Goal: Task Accomplishment & Management: Use online tool/utility

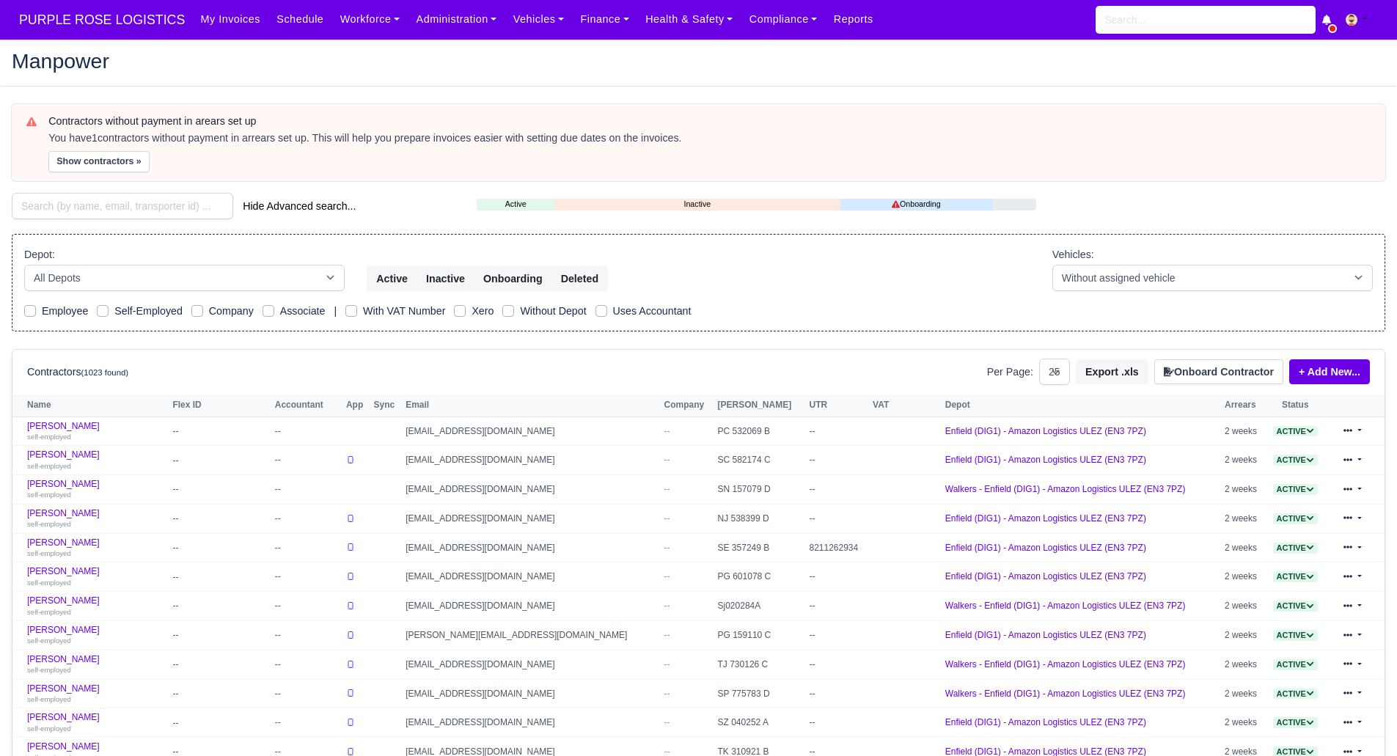
select select "25"
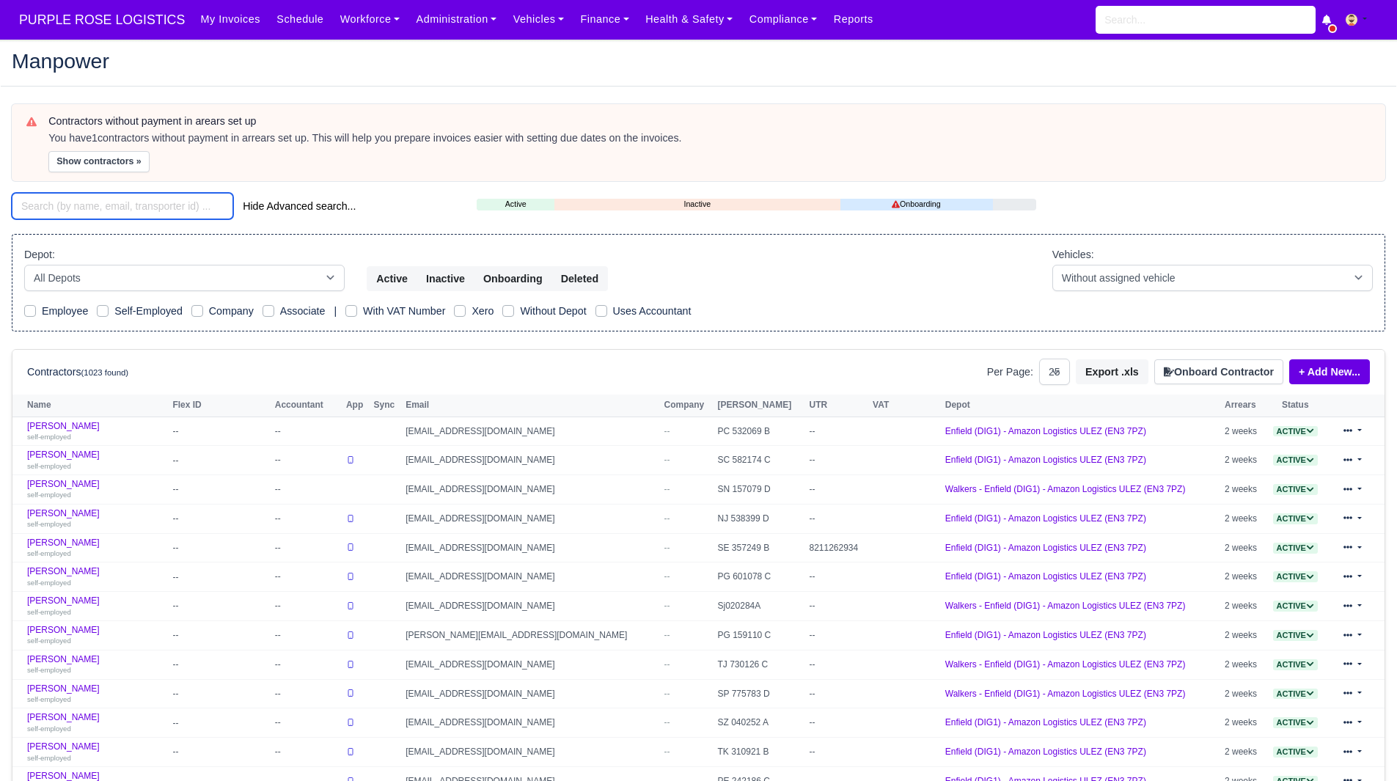
click at [139, 201] on input "search" at bounding box center [122, 206] width 221 height 26
click at [98, 32] on span "PURPLE ROSE LOGISTICS" at bounding box center [102, 19] width 180 height 29
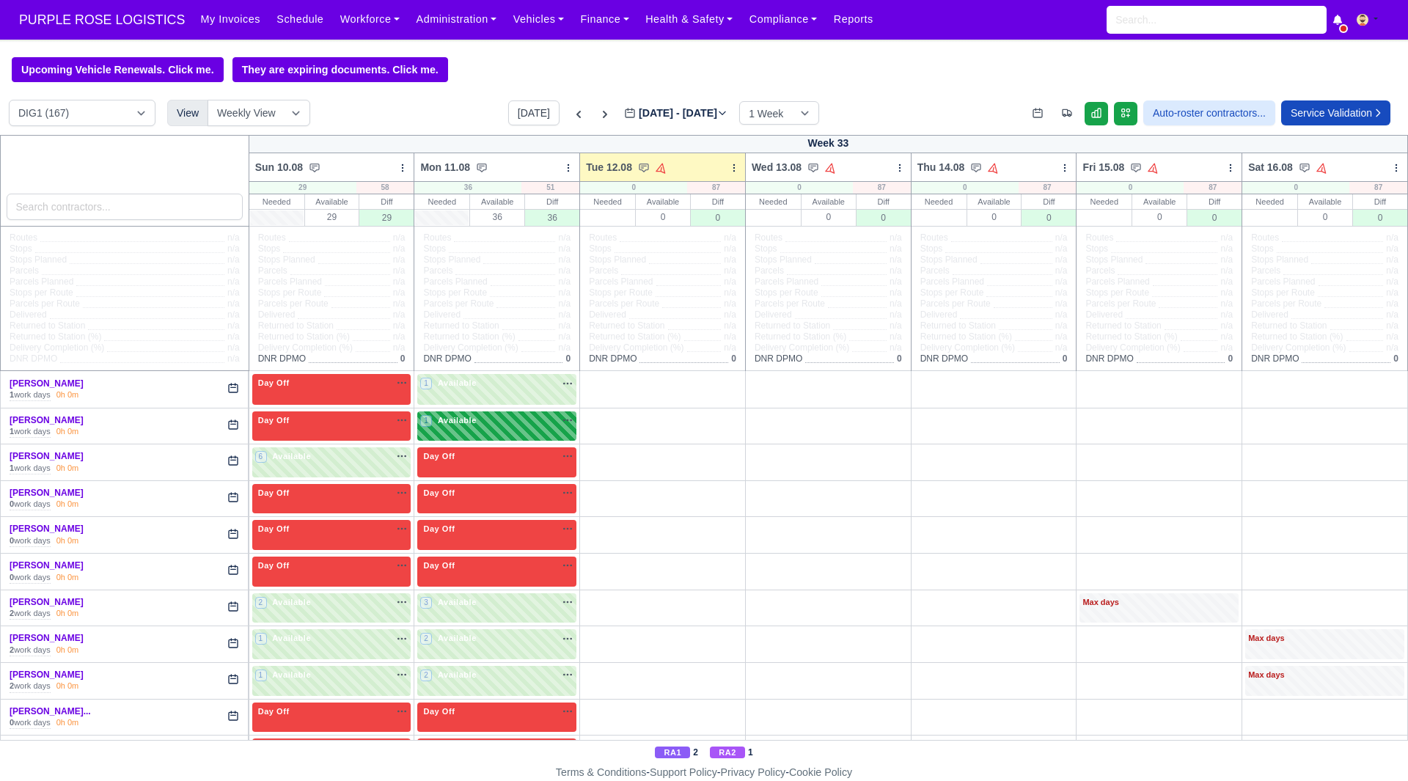
click at [476, 433] on div "1 Available" at bounding box center [496, 426] width 159 height 30
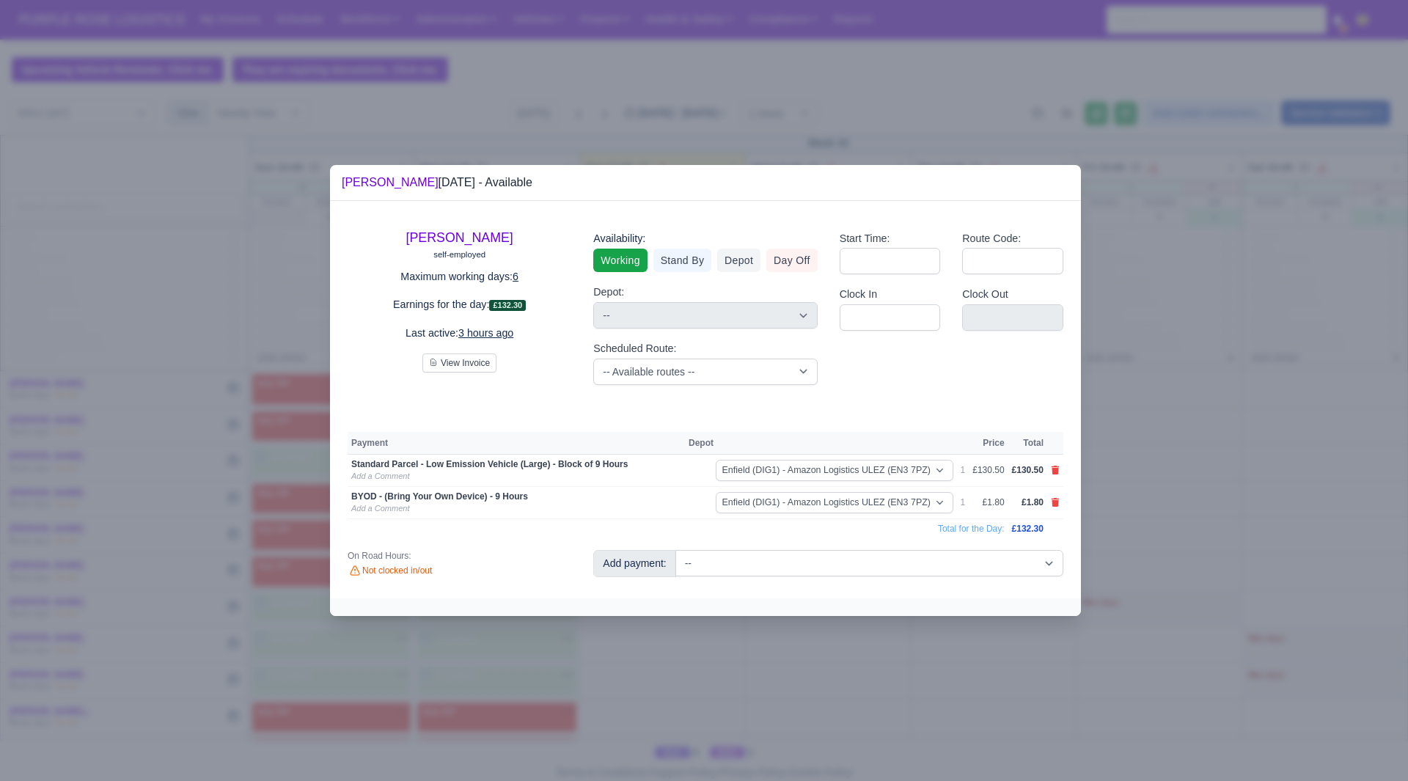
click at [906, 580] on div "Add payment: -- Additional Hour Support (£14.50) Additional Stop Support (£1.00…" at bounding box center [828, 568] width 492 height 37
click at [915, 568] on select "-- Additional Hour Support (£14.50) Additional Stop Support (£1.00) BYOD - (Bri…" at bounding box center [869, 563] width 388 height 26
click at [1145, 494] on div at bounding box center [704, 390] width 1408 height 781
